Goal: Find specific page/section: Find specific page/section

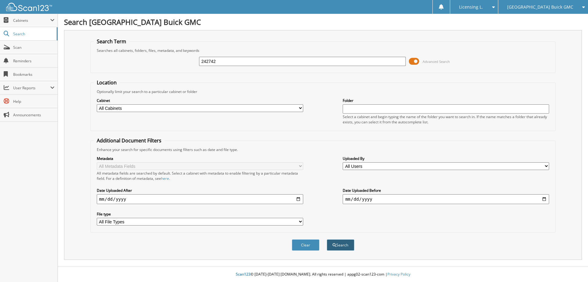
type input "242742"
click at [344, 247] on button "Search" at bounding box center [341, 244] width 28 height 11
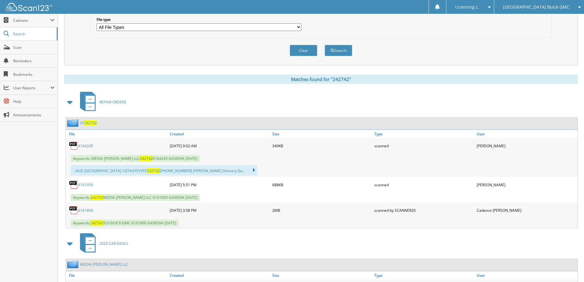
scroll to position [214, 0]
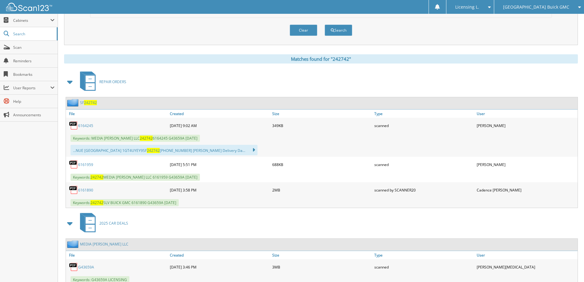
click at [85, 126] on link "6164245" at bounding box center [85, 125] width 15 height 5
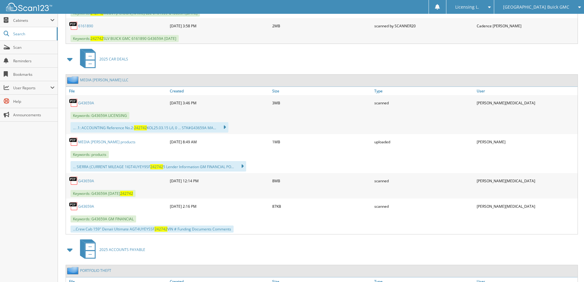
scroll to position [368, 0]
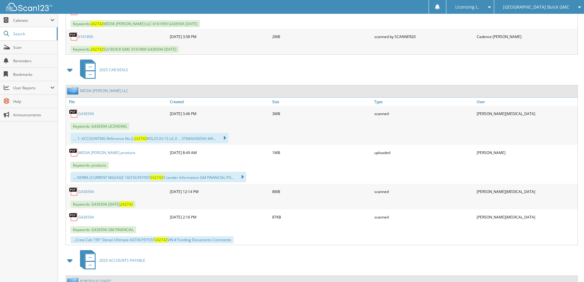
click at [87, 113] on link "G43659A" at bounding box center [86, 113] width 16 height 5
